Goal: Navigation & Orientation: Find specific page/section

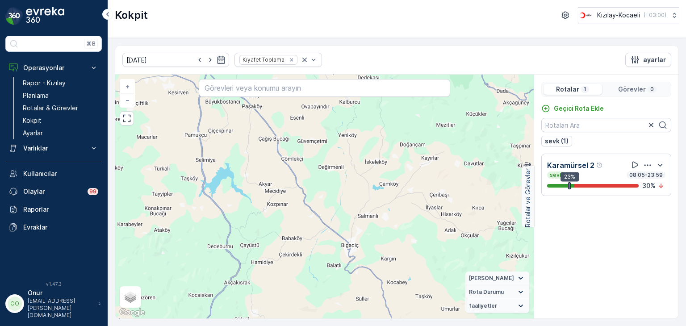
click at [631, 90] on p "Görevler" at bounding box center [632, 89] width 28 height 9
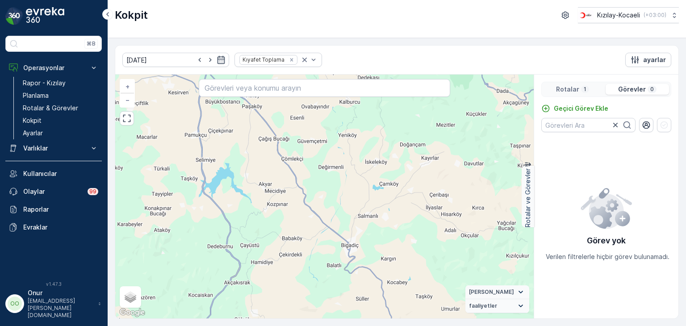
click at [569, 88] on p "Rotalar" at bounding box center [567, 89] width 23 height 9
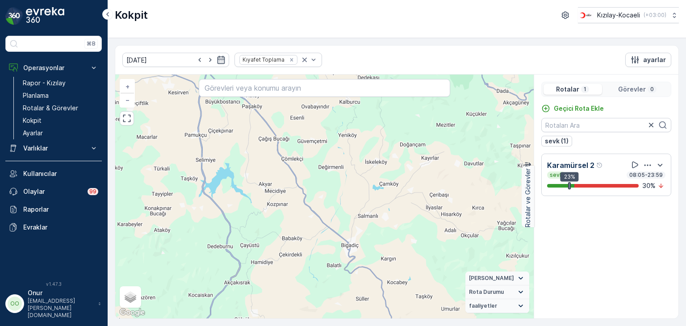
click at [634, 88] on p "Görevler" at bounding box center [632, 89] width 28 height 9
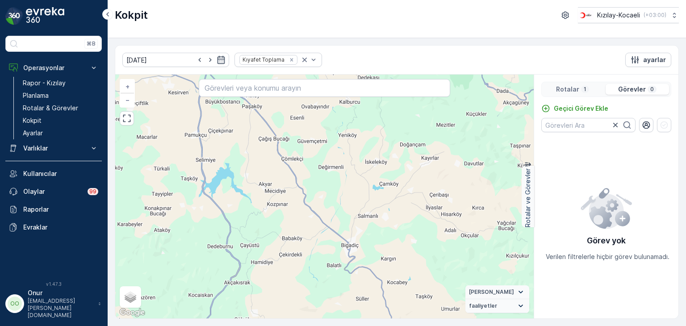
click at [577, 89] on p "Rotalar" at bounding box center [567, 89] width 23 height 9
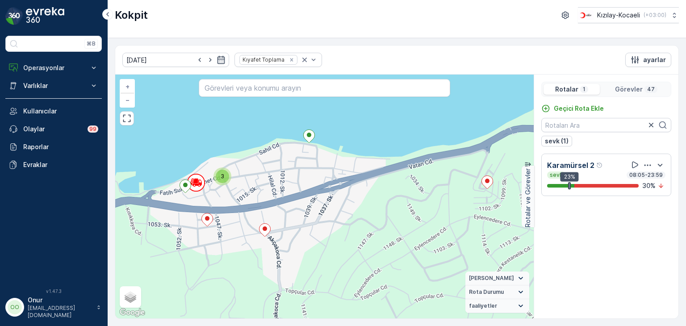
click at [633, 88] on p "Görevler" at bounding box center [629, 89] width 28 height 9
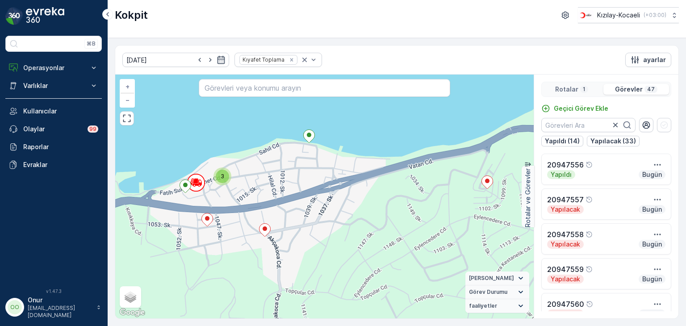
click at [566, 92] on p "Rotalar" at bounding box center [566, 89] width 23 height 9
